Goal: Information Seeking & Learning: Learn about a topic

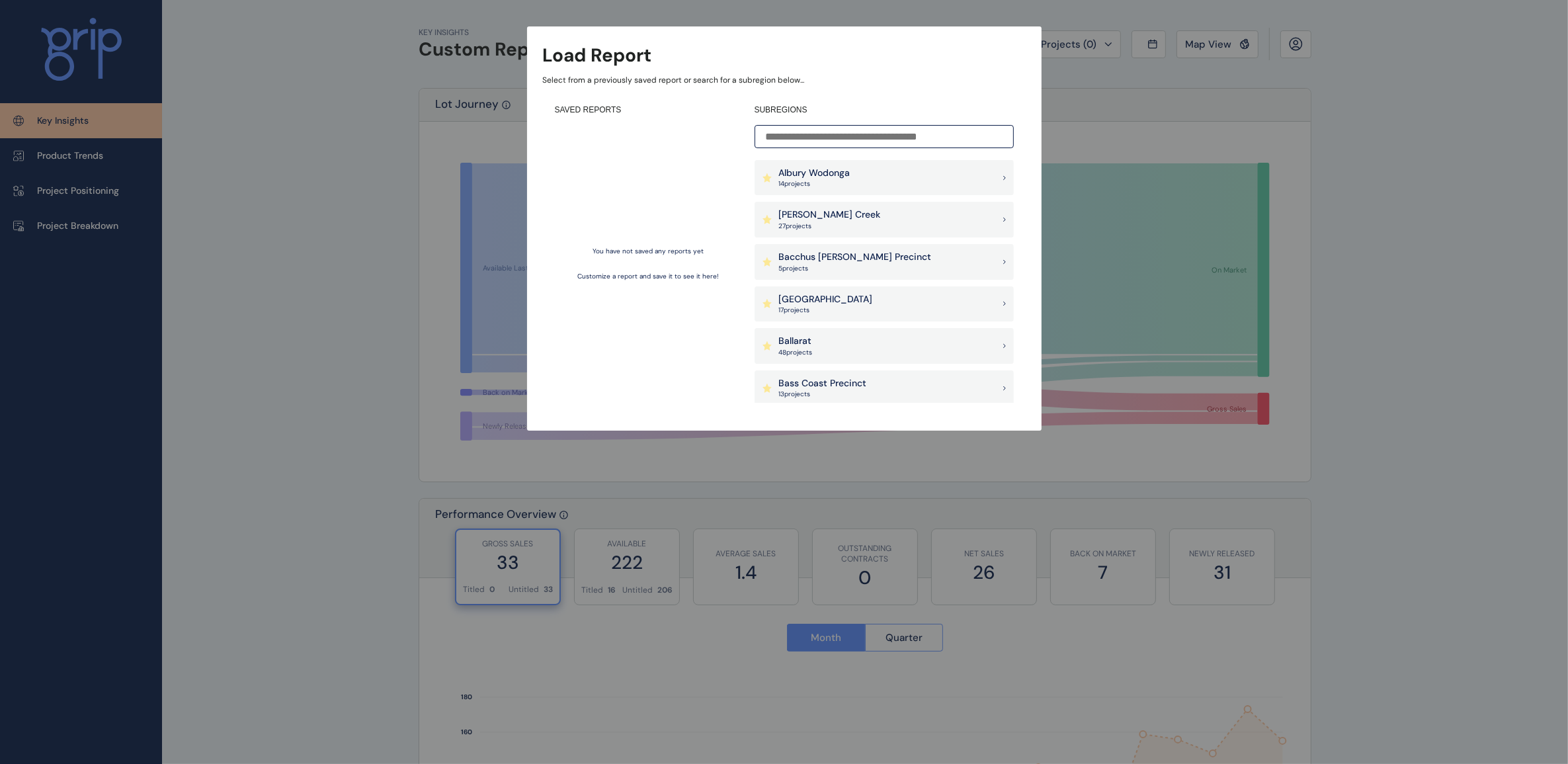
click at [854, 215] on div "[PERSON_NAME] Creek 27 project s" at bounding box center [885, 219] width 259 height 36
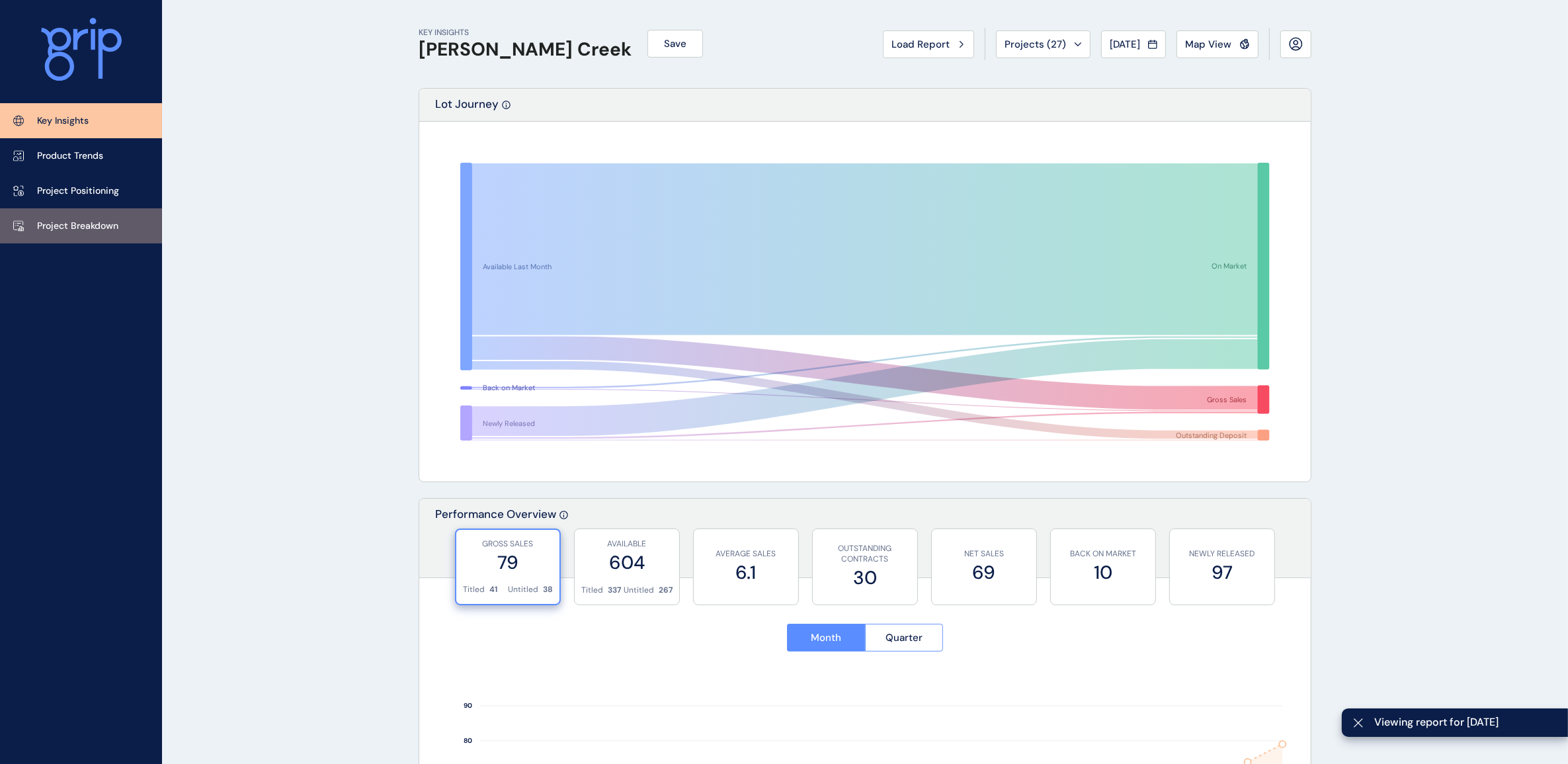
click at [70, 229] on p "Project Breakdown" at bounding box center [78, 226] width 81 height 13
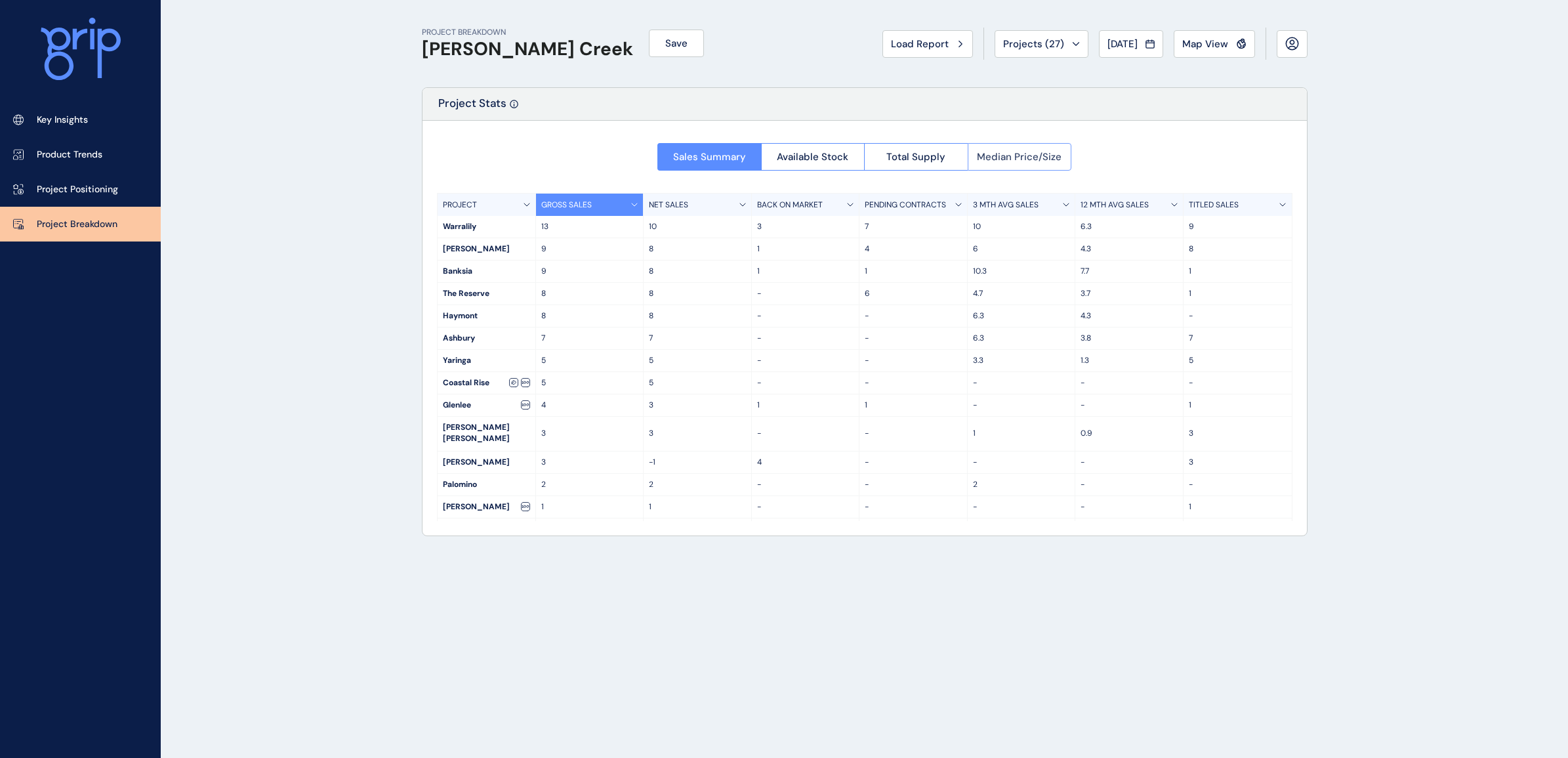
click at [1002, 156] on span "Median Price/Size" at bounding box center [1019, 157] width 85 height 13
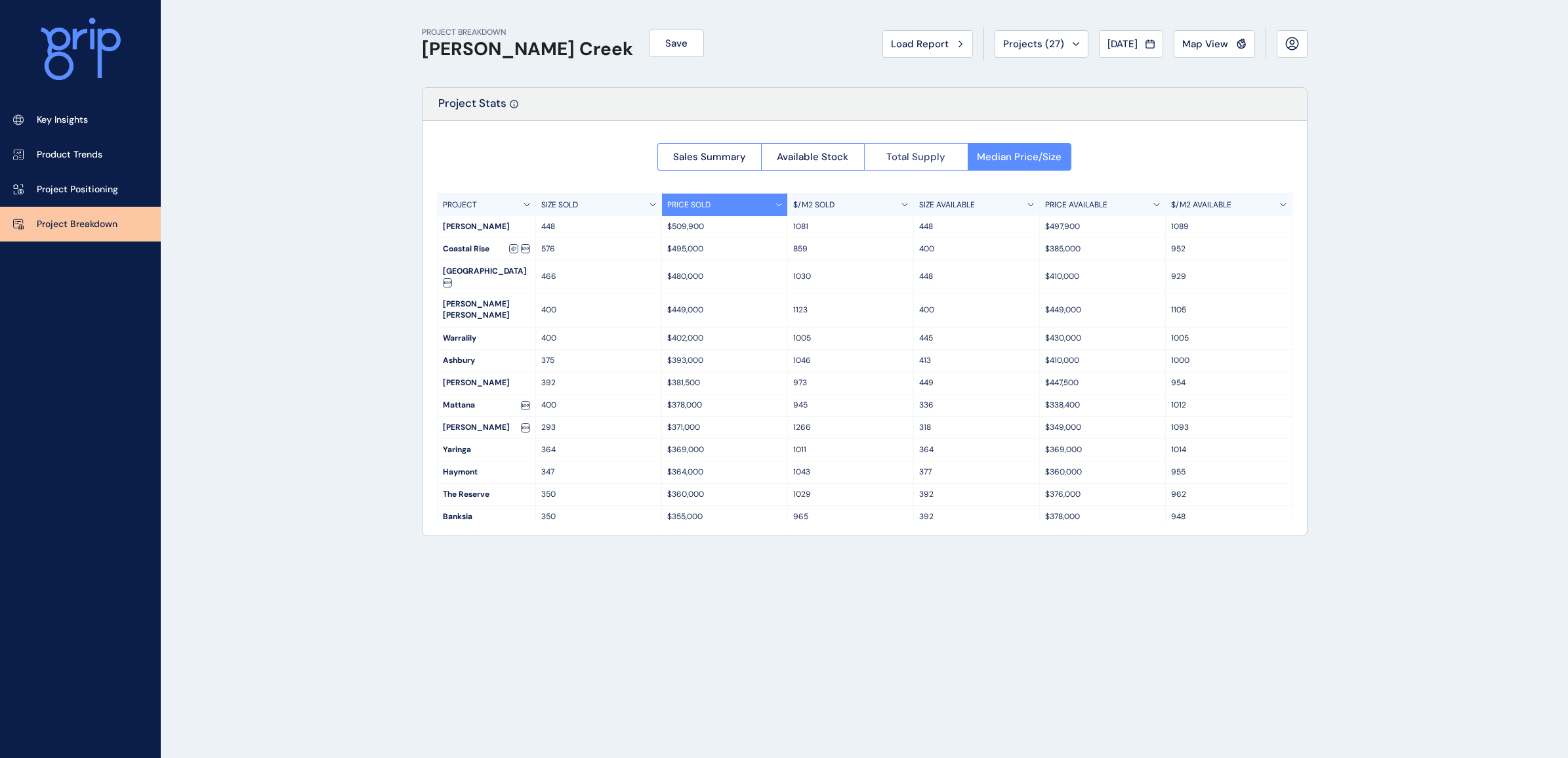
click at [917, 153] on span "Total Supply" at bounding box center [916, 157] width 59 height 13
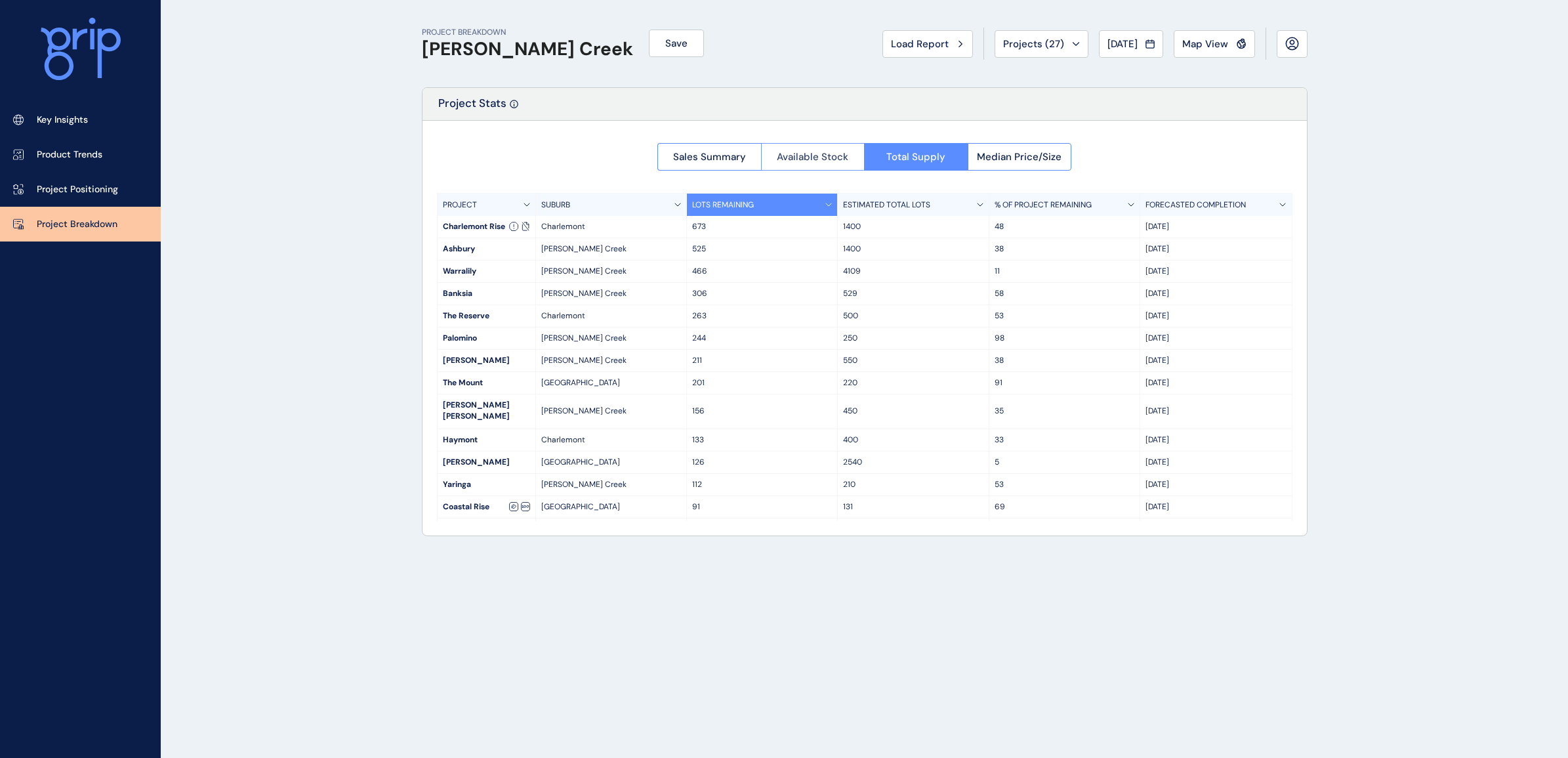
click at [822, 151] on span "Available Stock" at bounding box center [812, 157] width 72 height 13
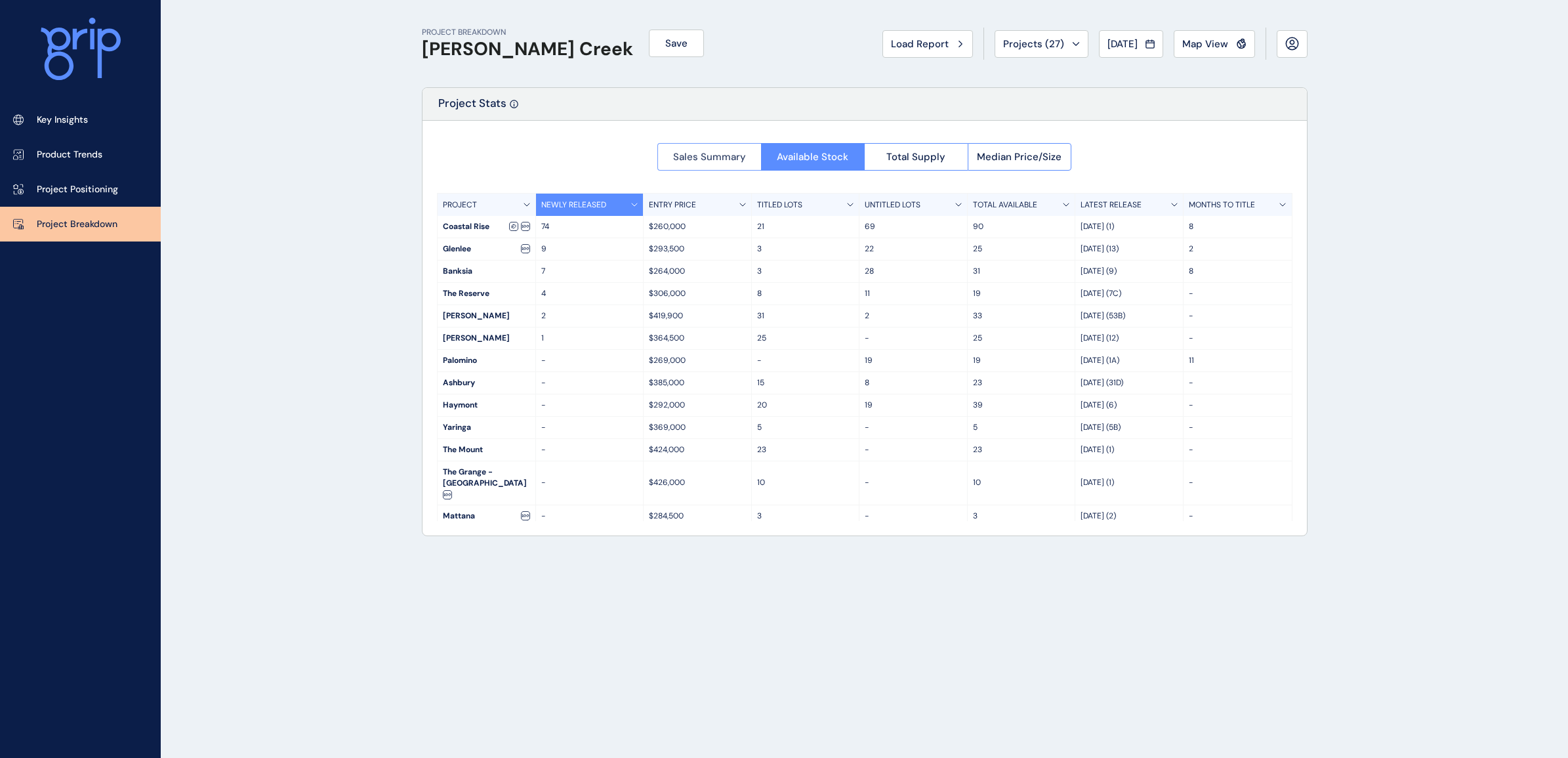
click at [706, 162] on span "Sales Summary" at bounding box center [709, 157] width 73 height 13
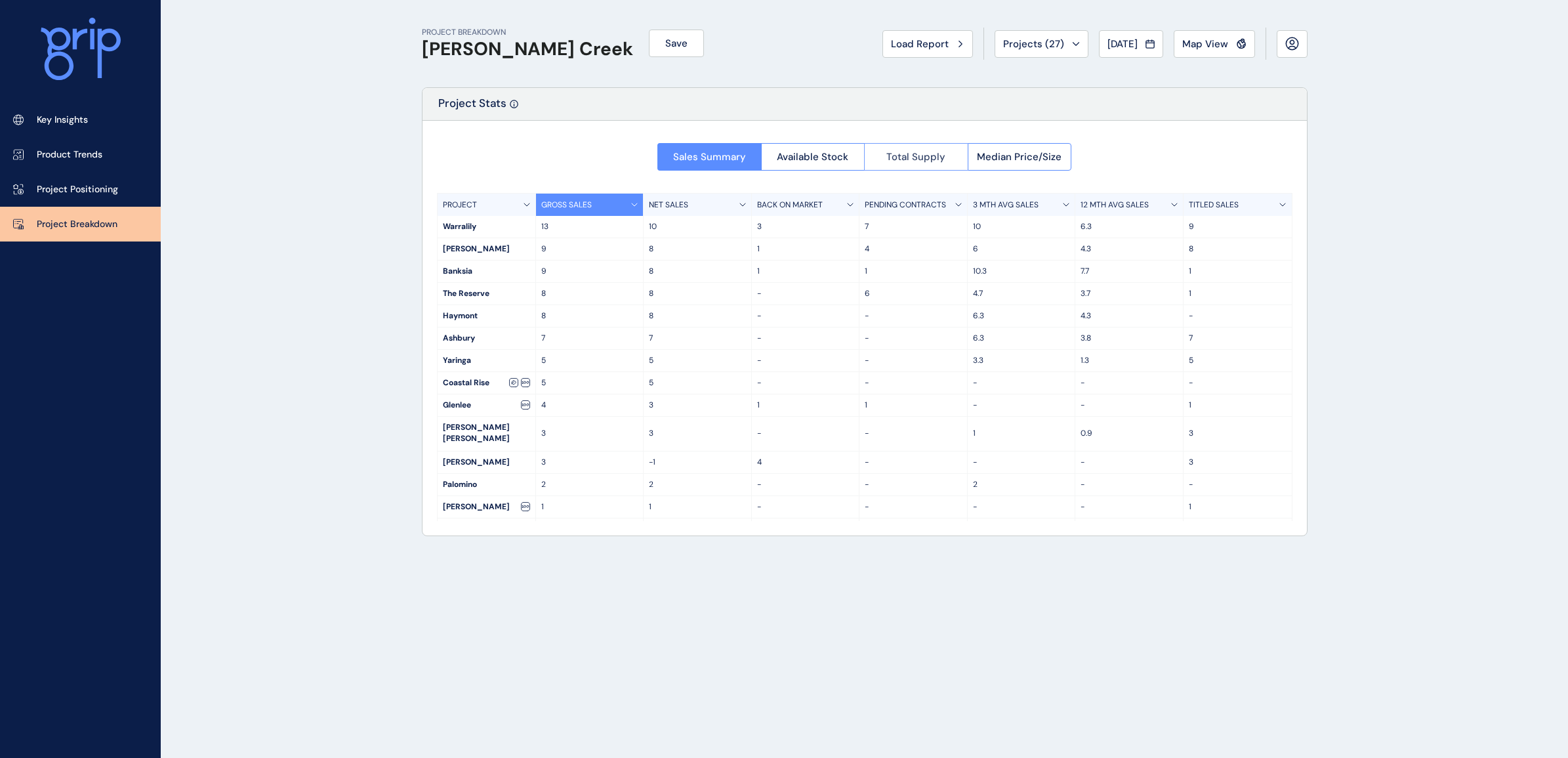
click at [920, 153] on span "Total Supply" at bounding box center [916, 157] width 59 height 13
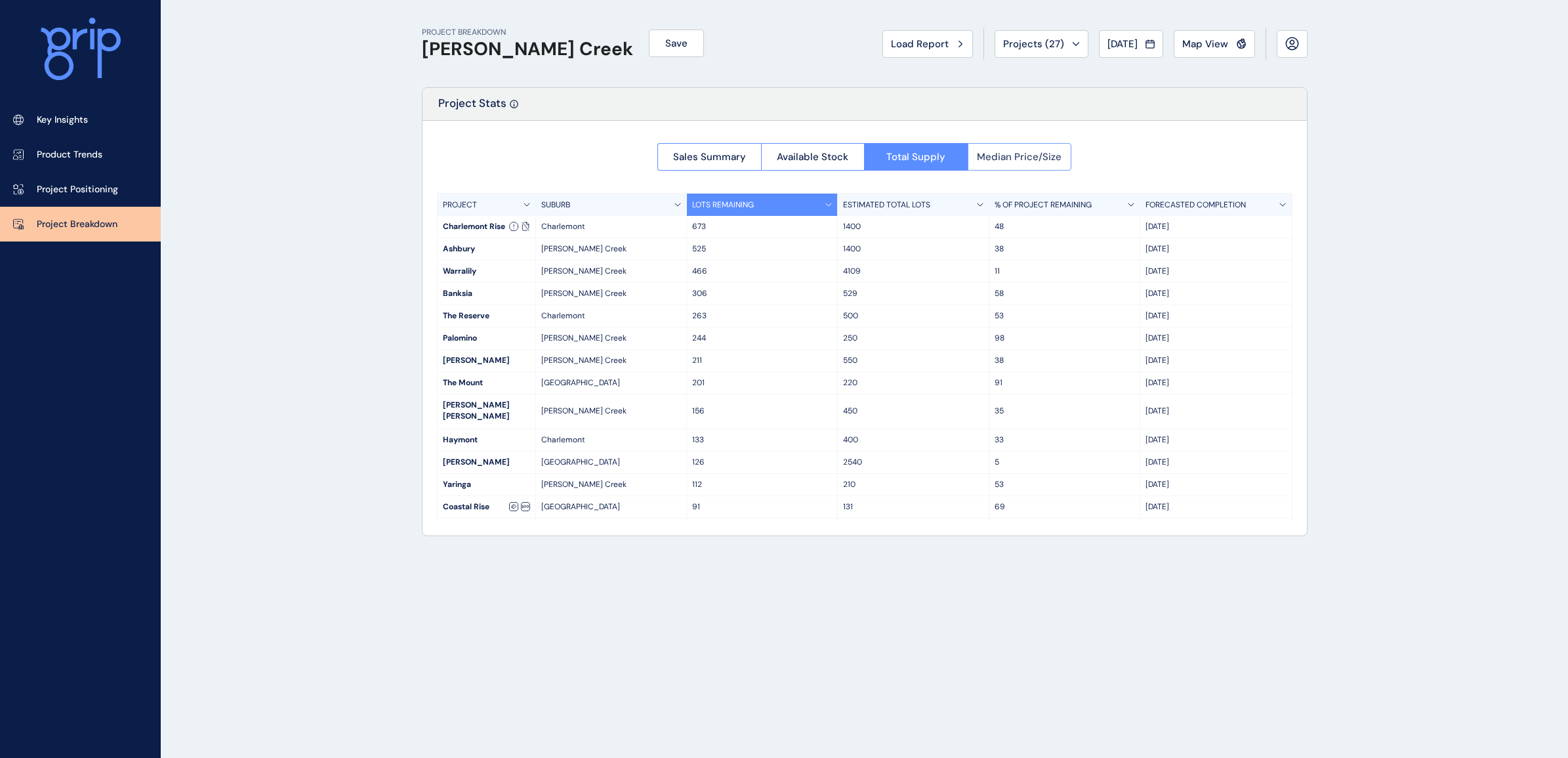
click at [1005, 162] on span "Median Price/Size" at bounding box center [1019, 157] width 85 height 13
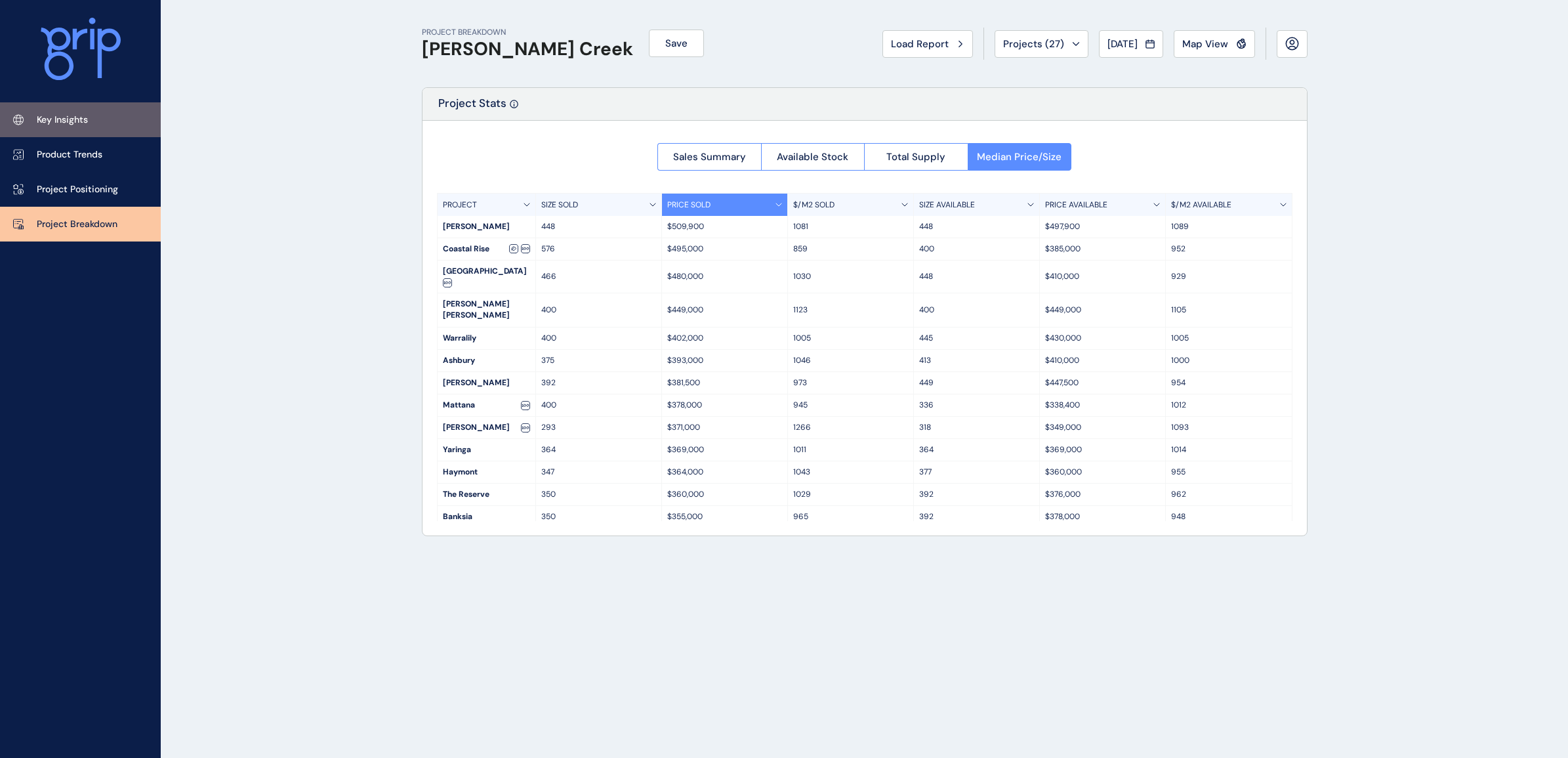
click at [56, 125] on p "Key Insights" at bounding box center [63, 120] width 51 height 13
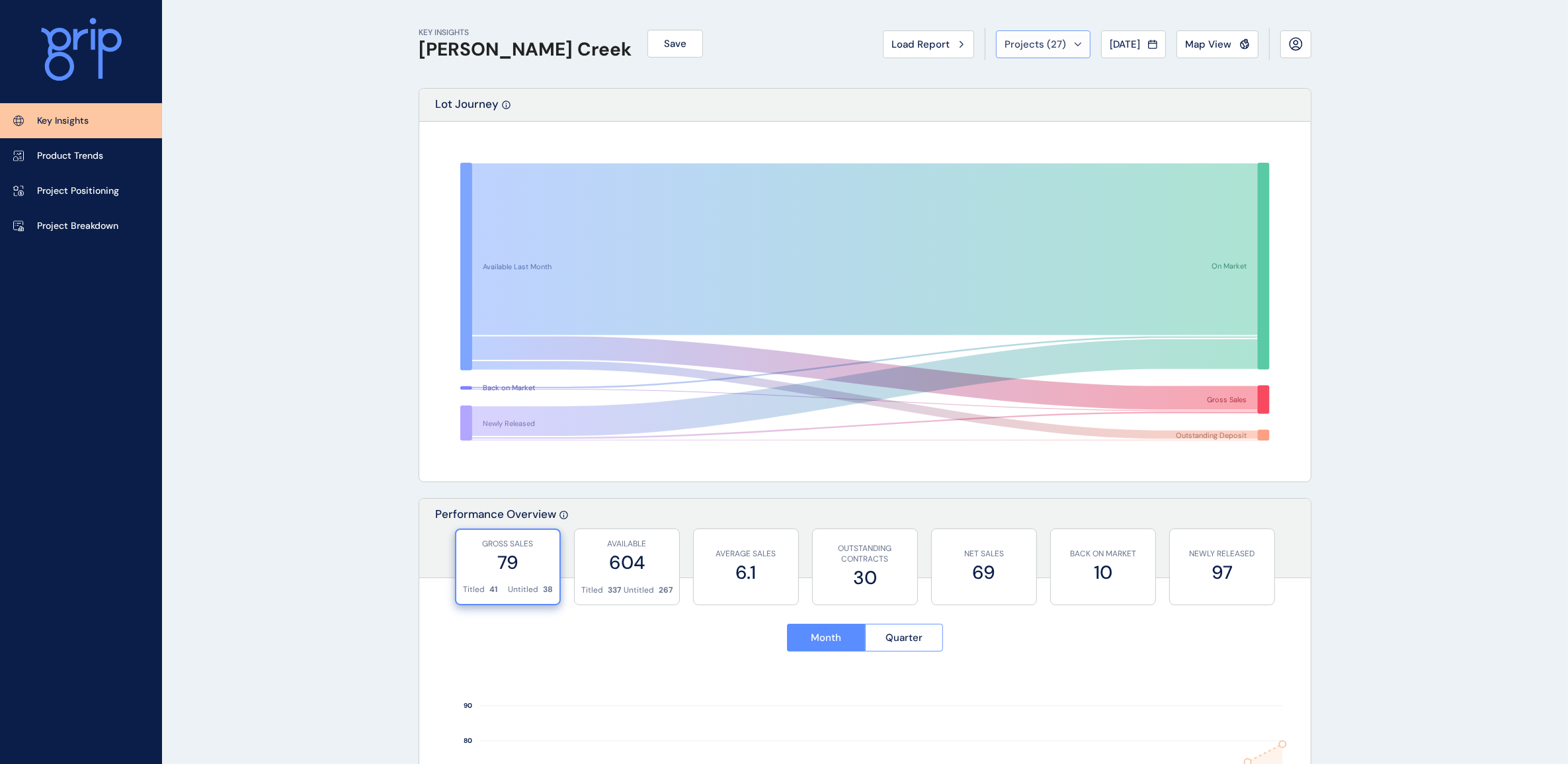
click at [1043, 45] on span "Projects ( 27 )" at bounding box center [1035, 44] width 62 height 13
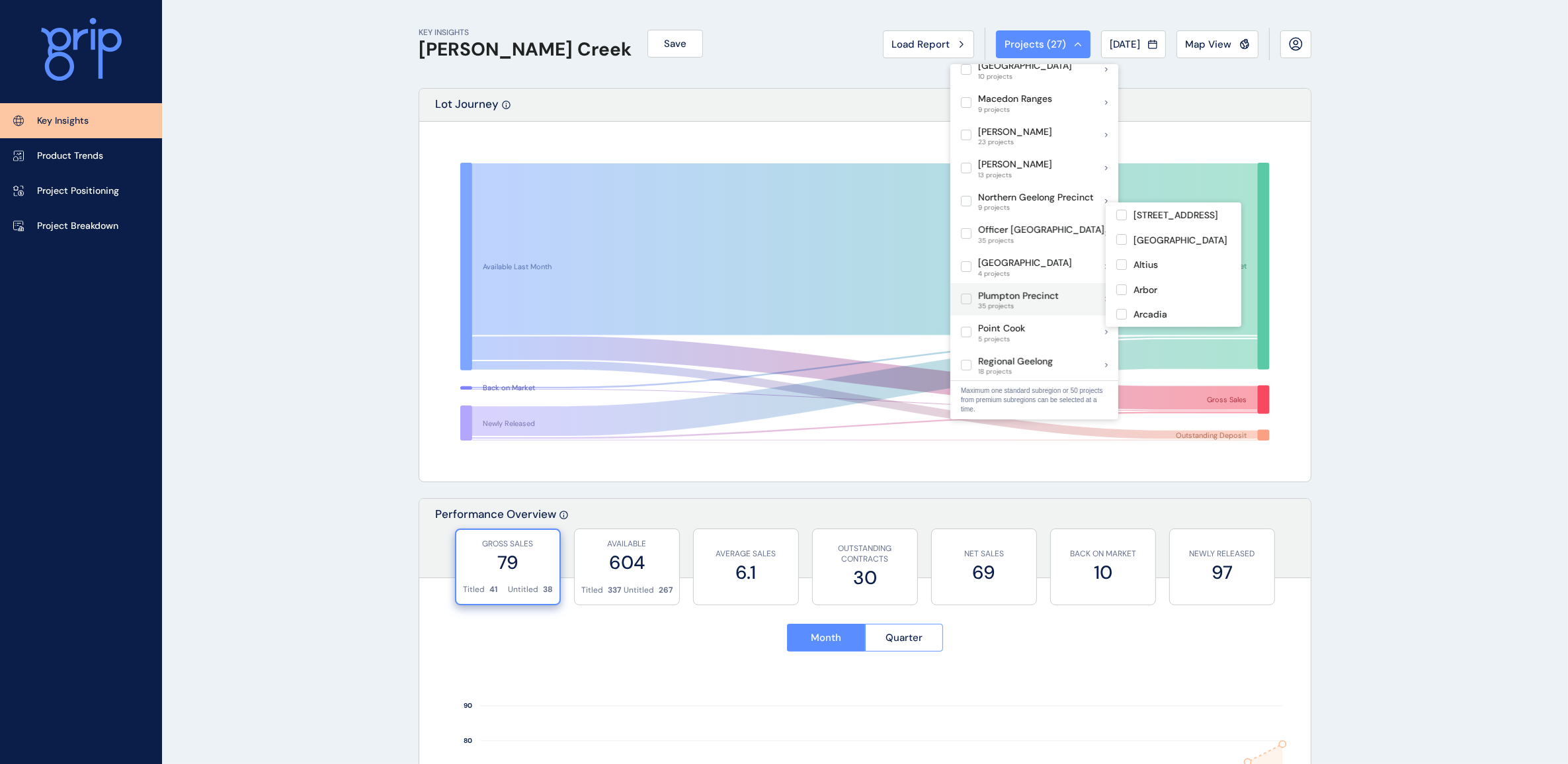
scroll to position [661, 0]
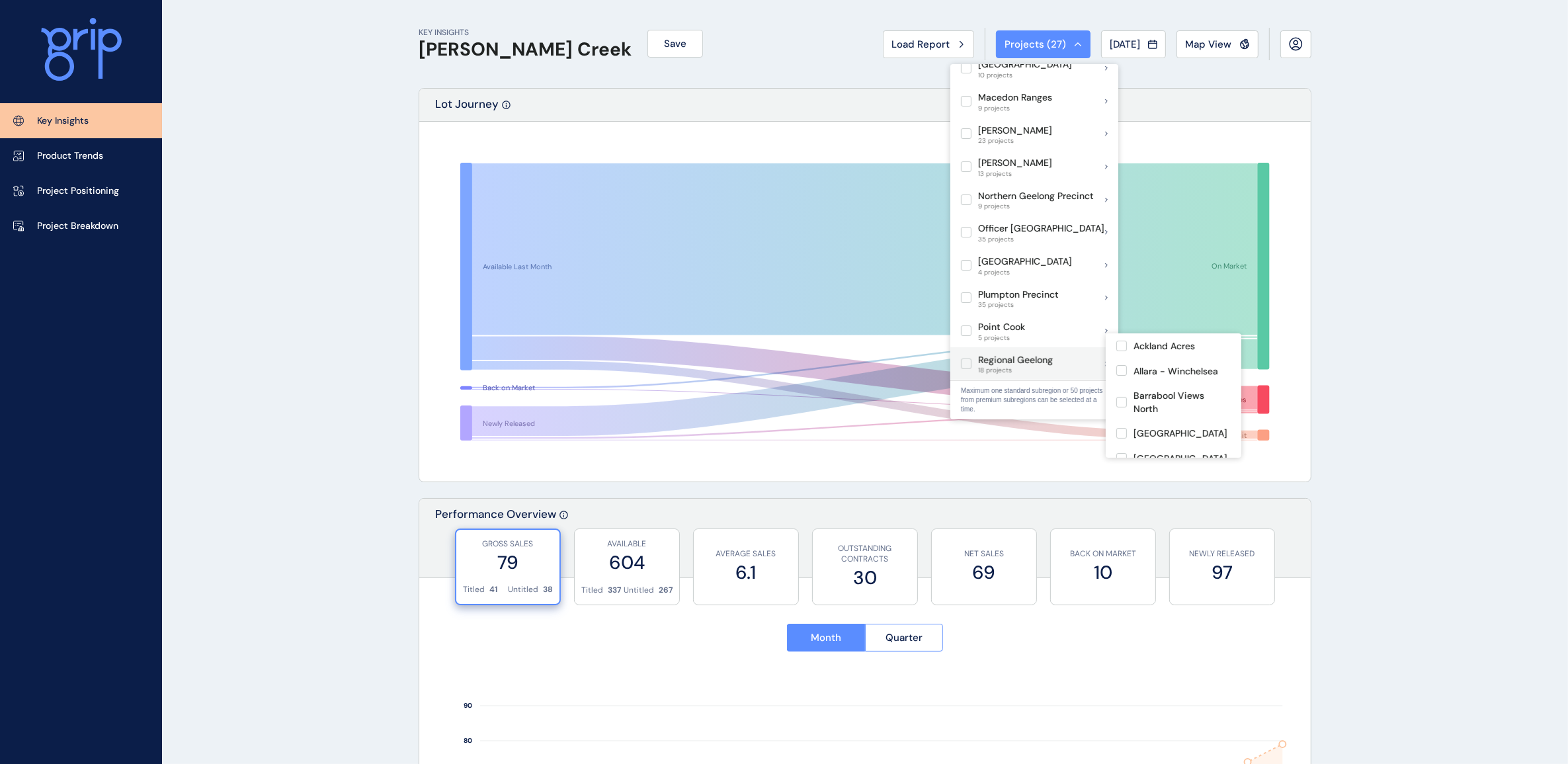
click at [1027, 354] on p "Regional Geelong" at bounding box center [1015, 361] width 75 height 13
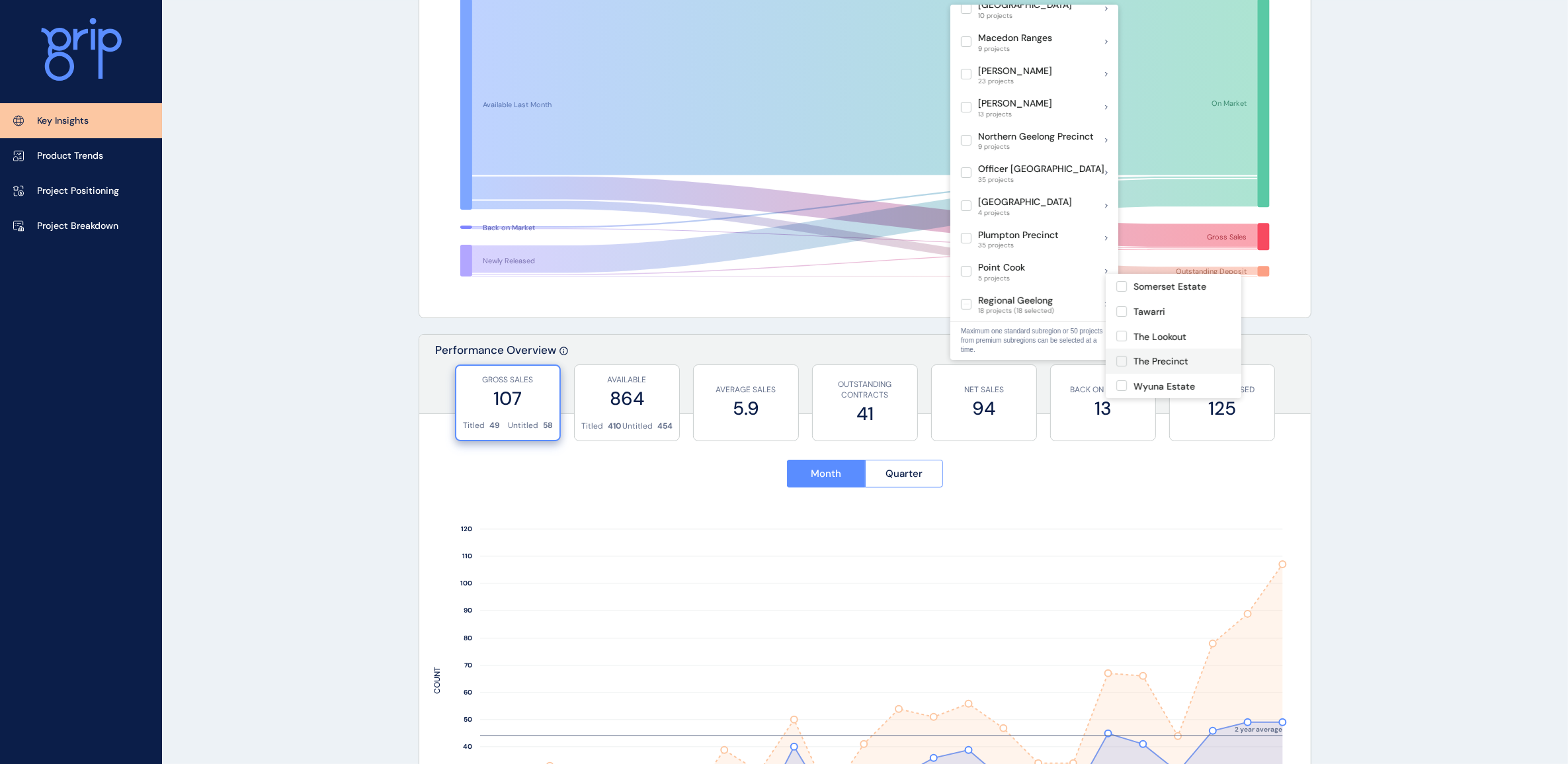
scroll to position [165, 0]
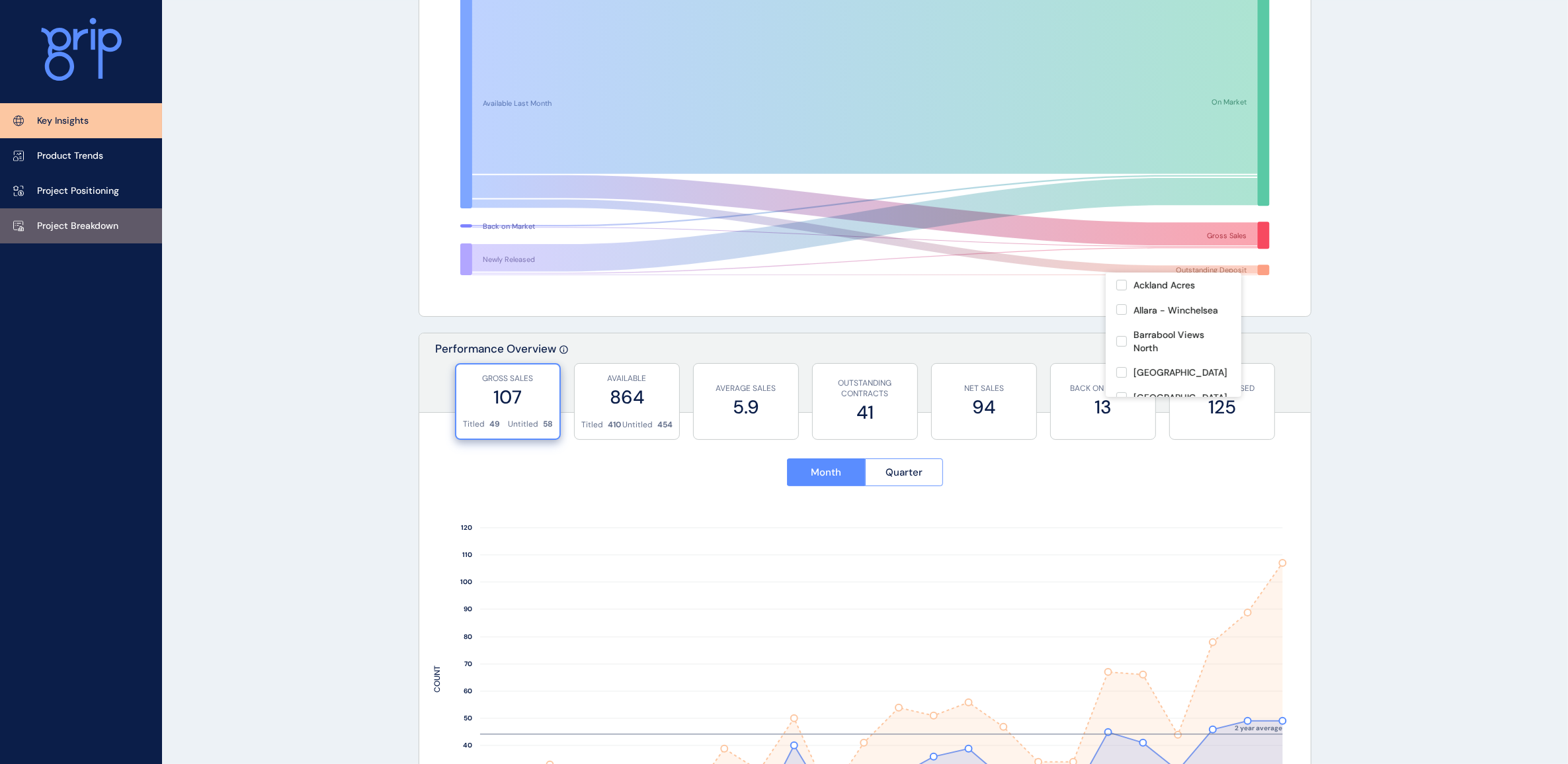
click at [71, 231] on p "Project Breakdown" at bounding box center [78, 226] width 81 height 13
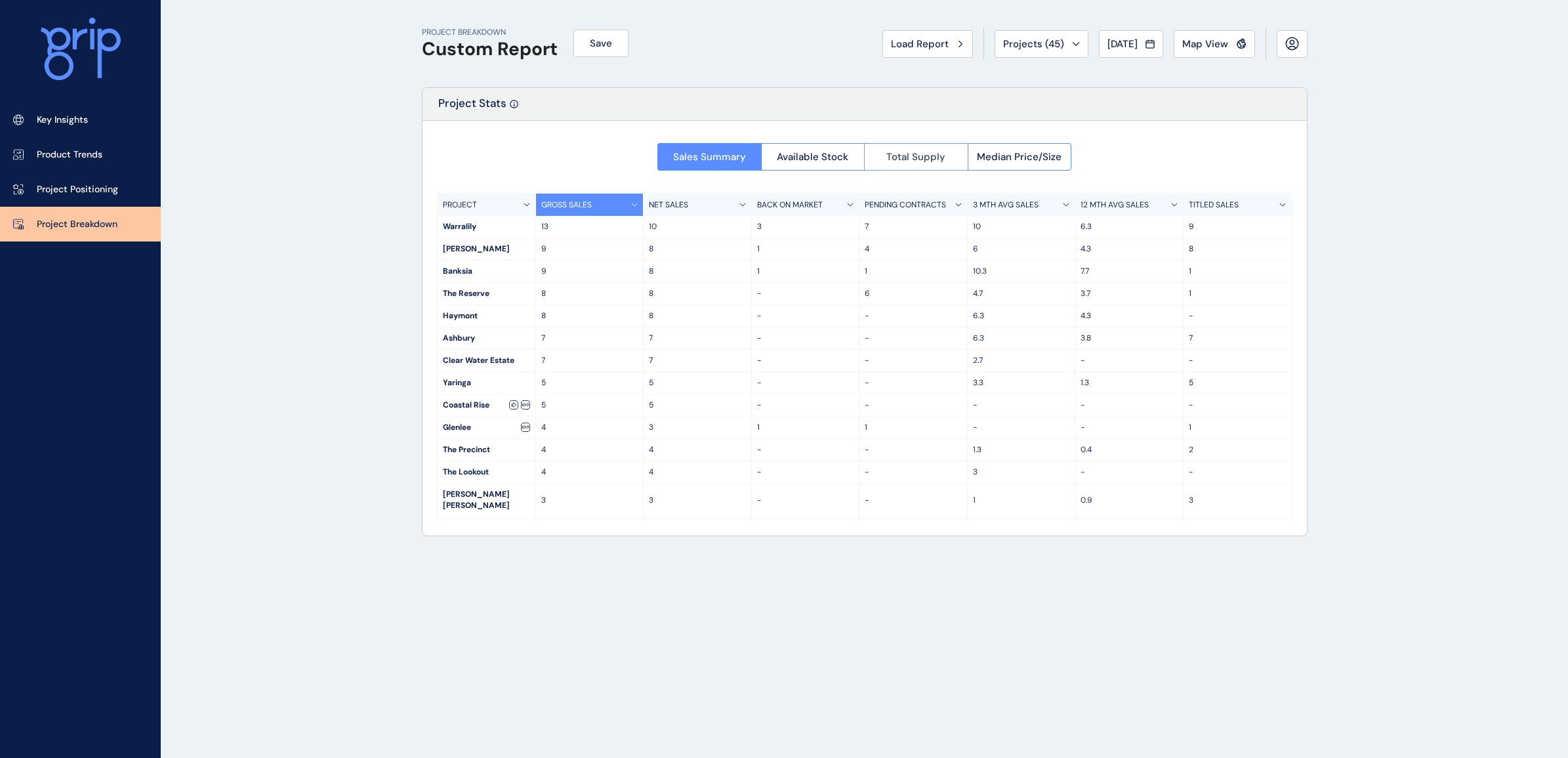
click at [894, 153] on span "Total Supply" at bounding box center [916, 157] width 59 height 13
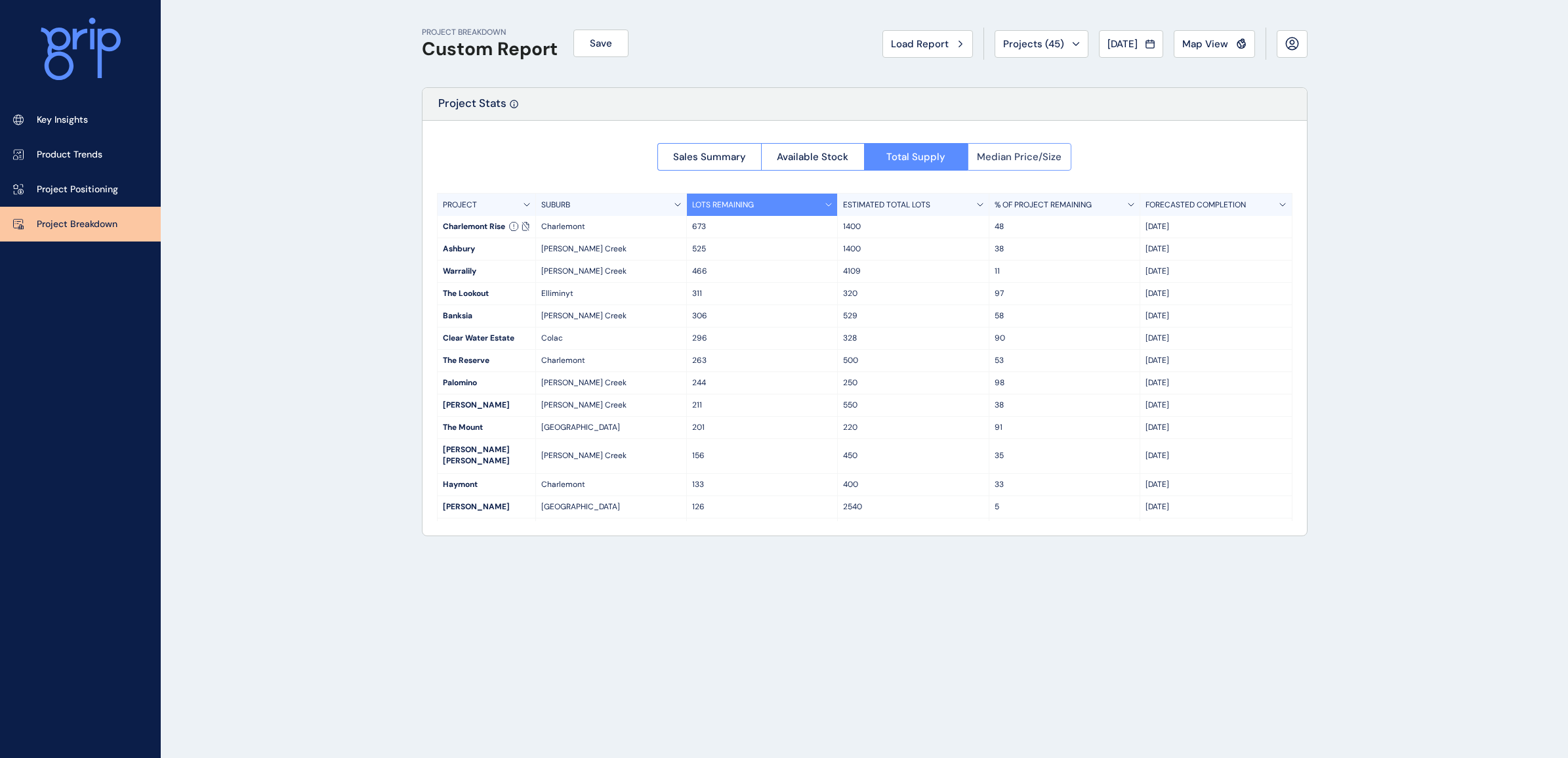
click at [1017, 159] on span "Median Price/Size" at bounding box center [1019, 157] width 85 height 13
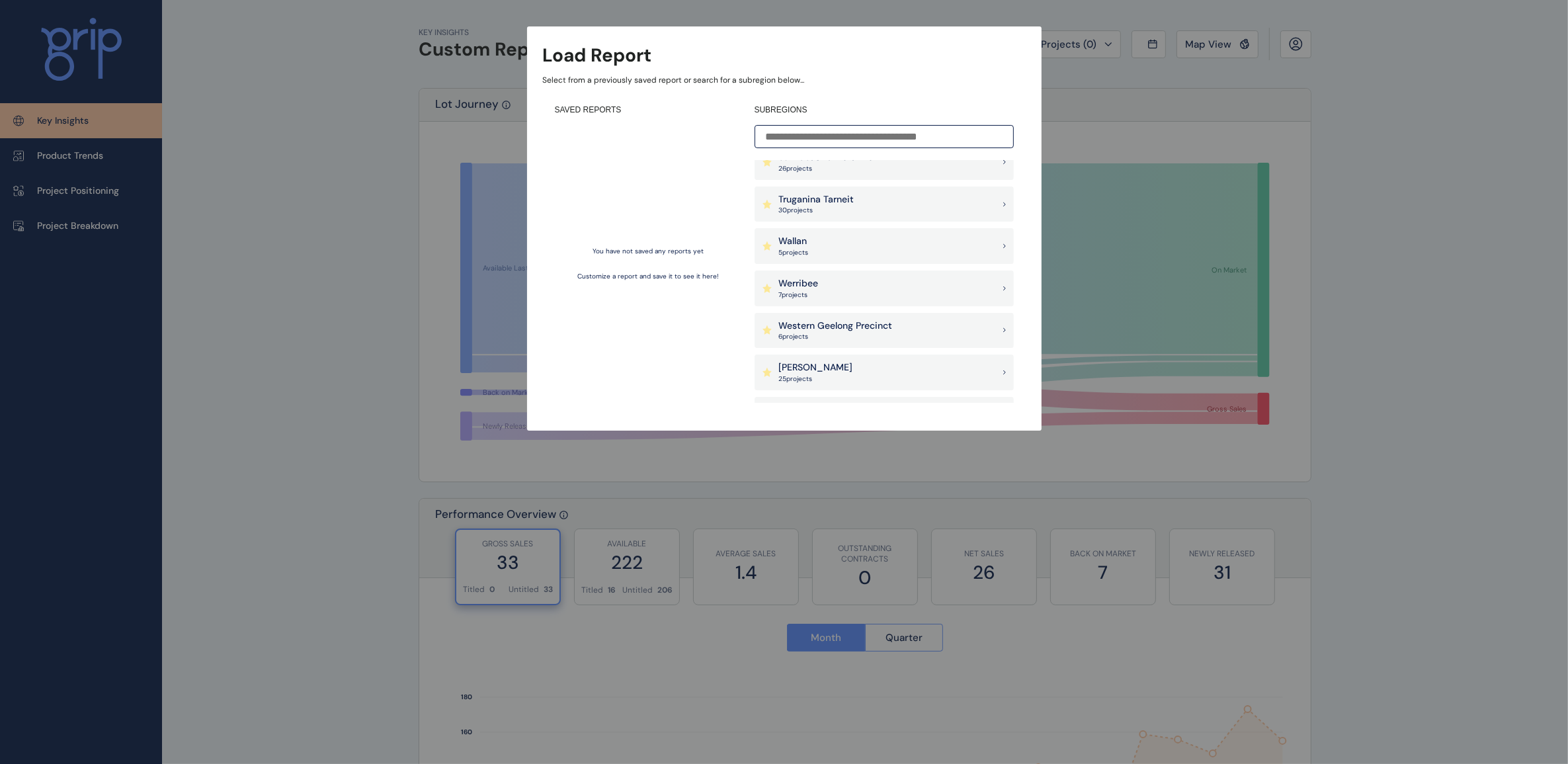
scroll to position [1240, 0]
click at [944, 240] on div "Surf Coast & Bellarine 26 project s" at bounding box center [885, 241] width 259 height 36
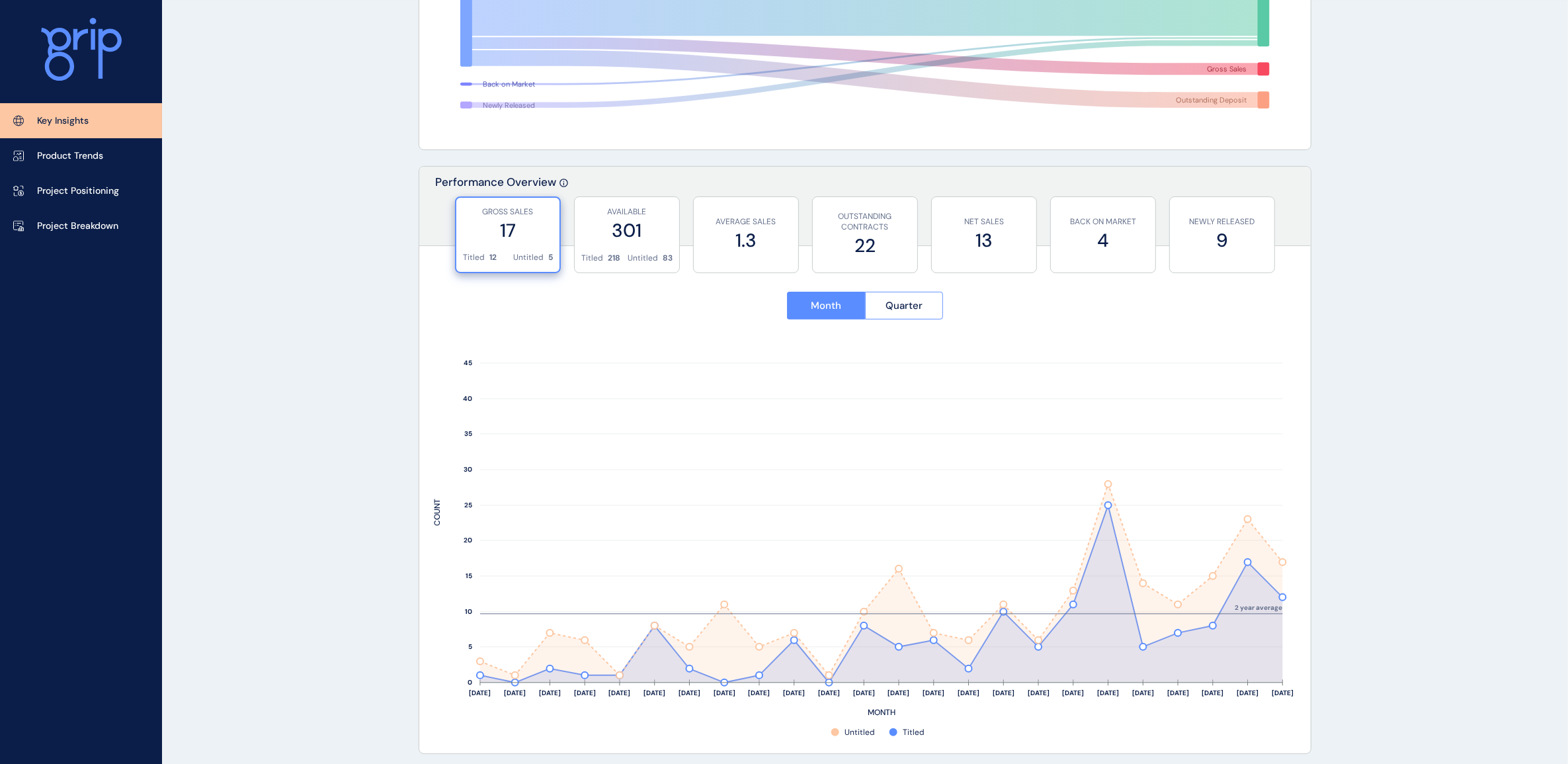
scroll to position [331, 0]
click at [63, 229] on p "Project Breakdown" at bounding box center [78, 226] width 81 height 13
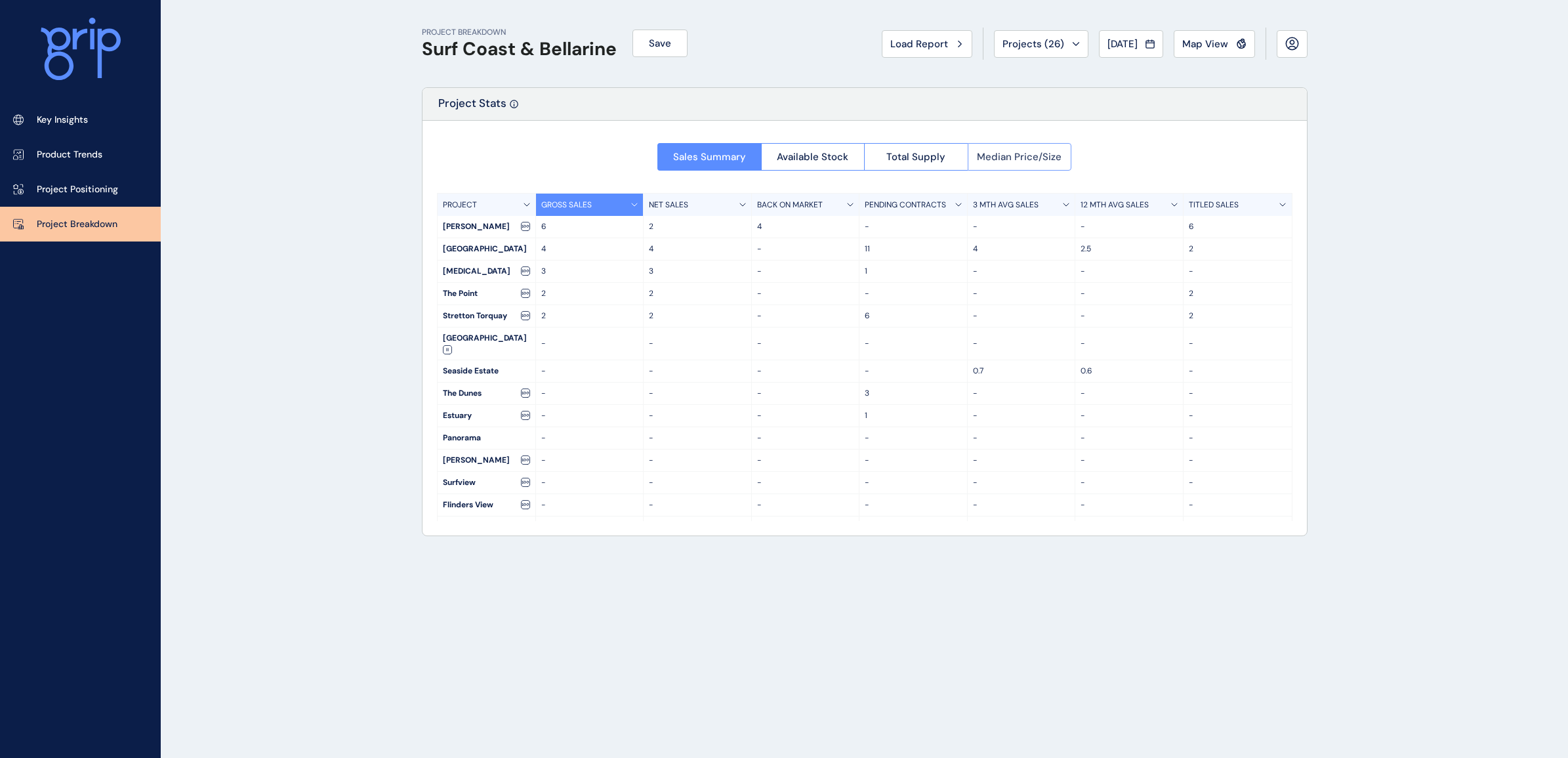
click at [1005, 161] on span "Median Price/Size" at bounding box center [1019, 157] width 85 height 13
